Goal: Task Accomplishment & Management: Manage account settings

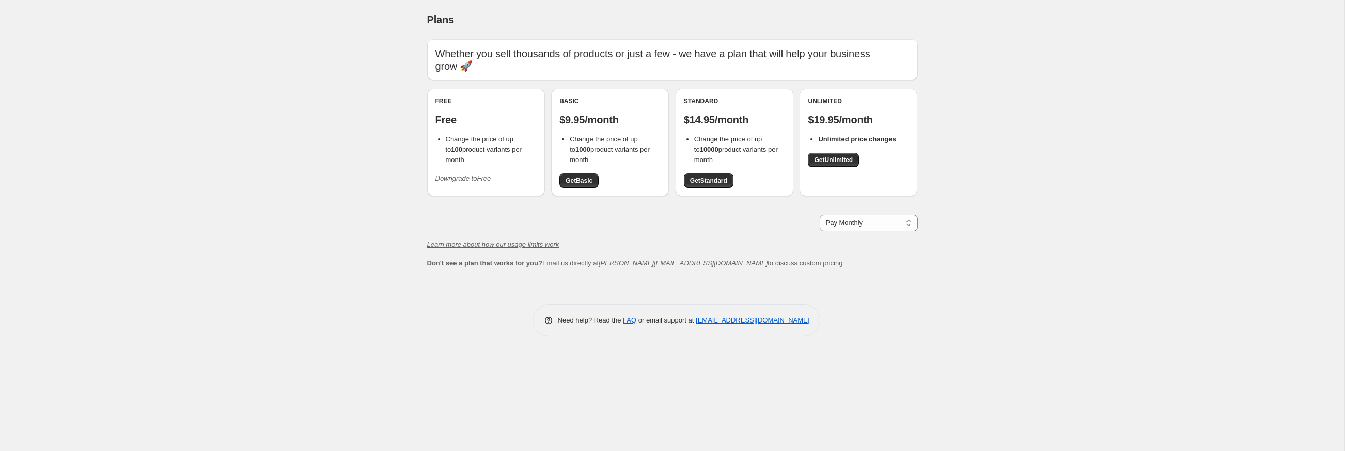
click at [477, 175] on icon "Downgrade to Free" at bounding box center [463, 179] width 56 height 8
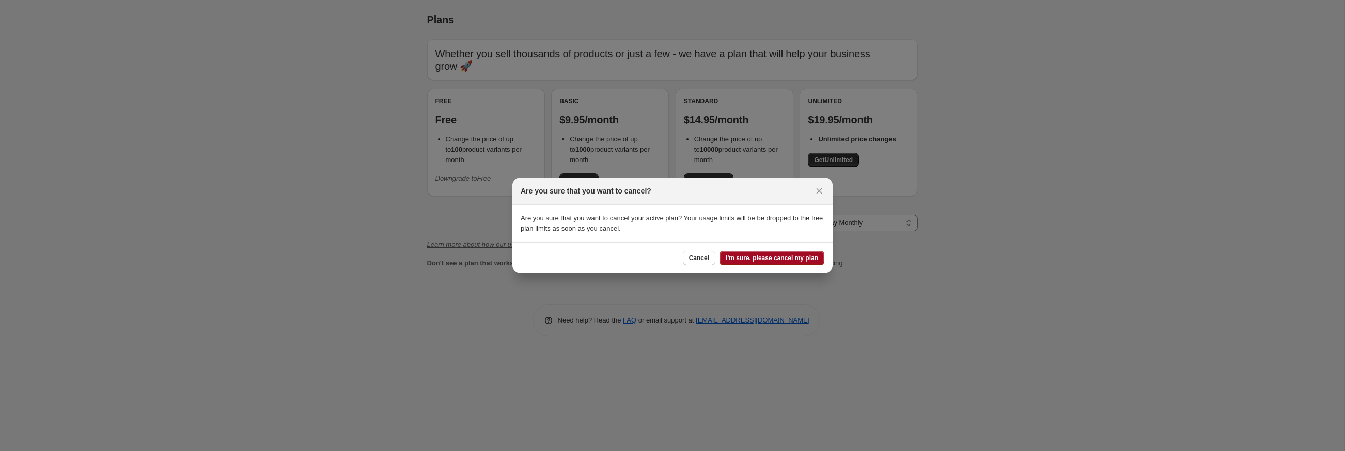
click at [780, 256] on span "I'm sure, please cancel my plan" at bounding box center [772, 258] width 92 height 8
